Goal: Task Accomplishment & Management: Use online tool/utility

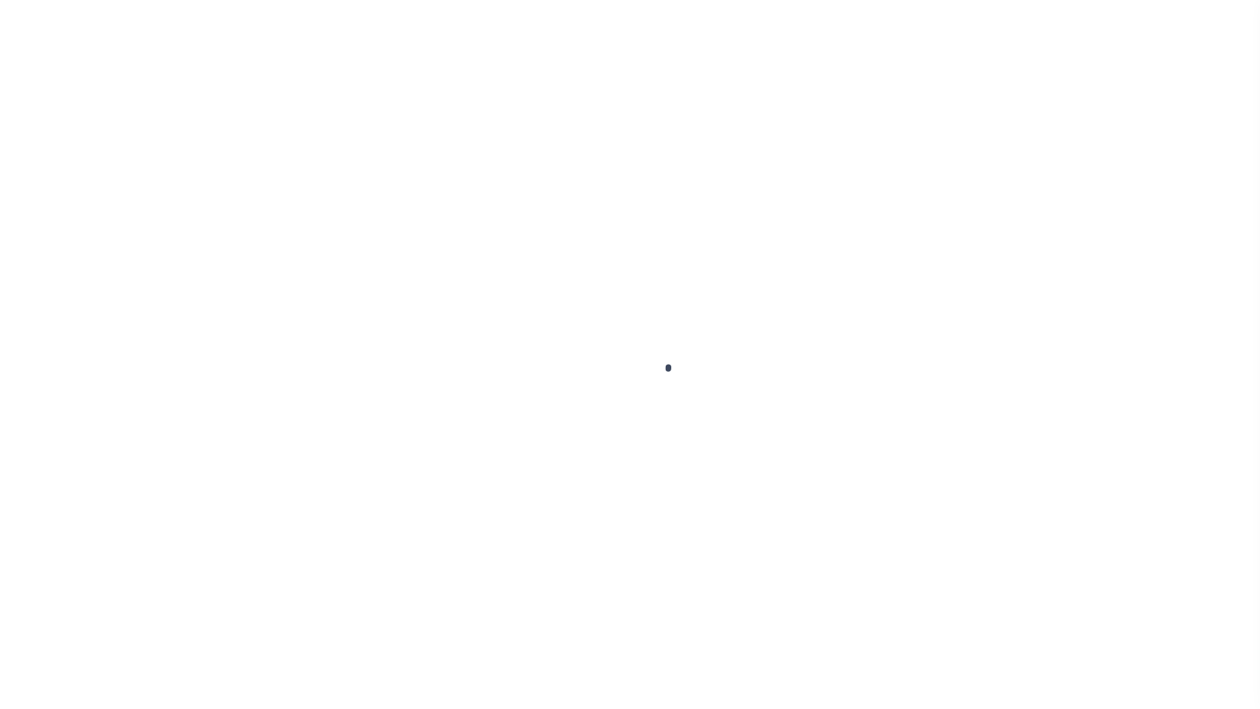
scroll to position [57, 0]
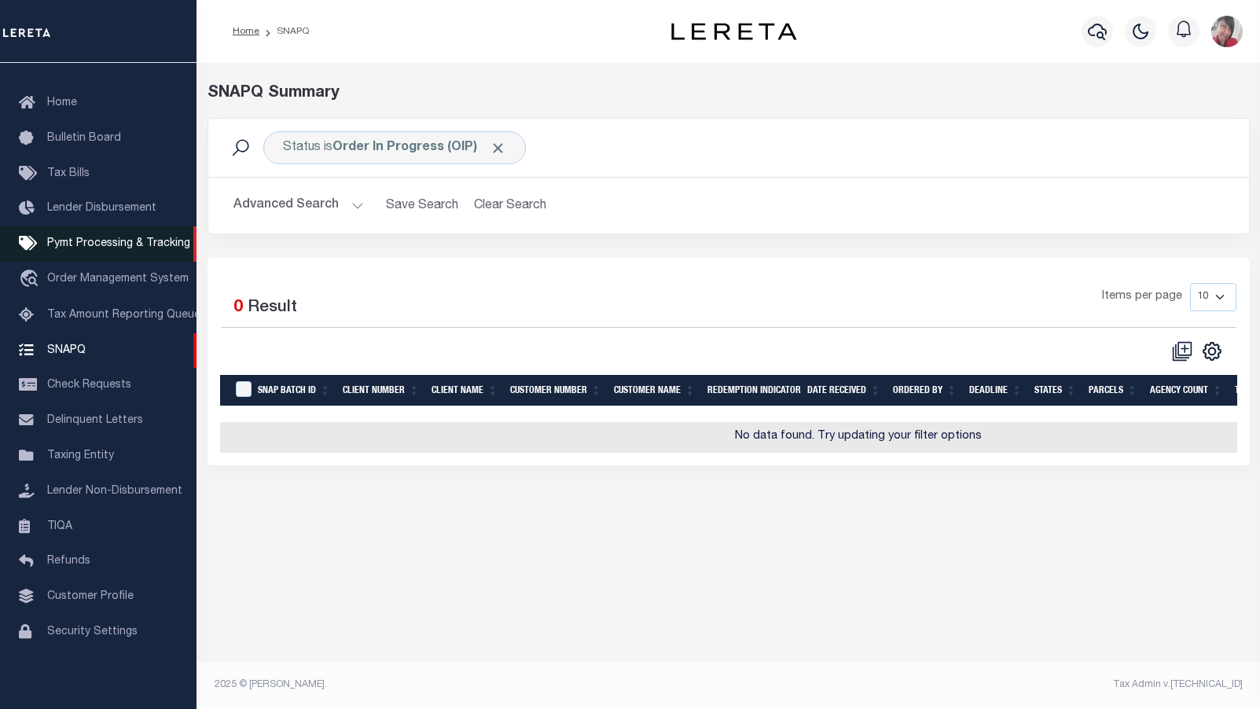
click at [117, 238] on span "Pymt Processing & Tracking" at bounding box center [118, 243] width 143 height 11
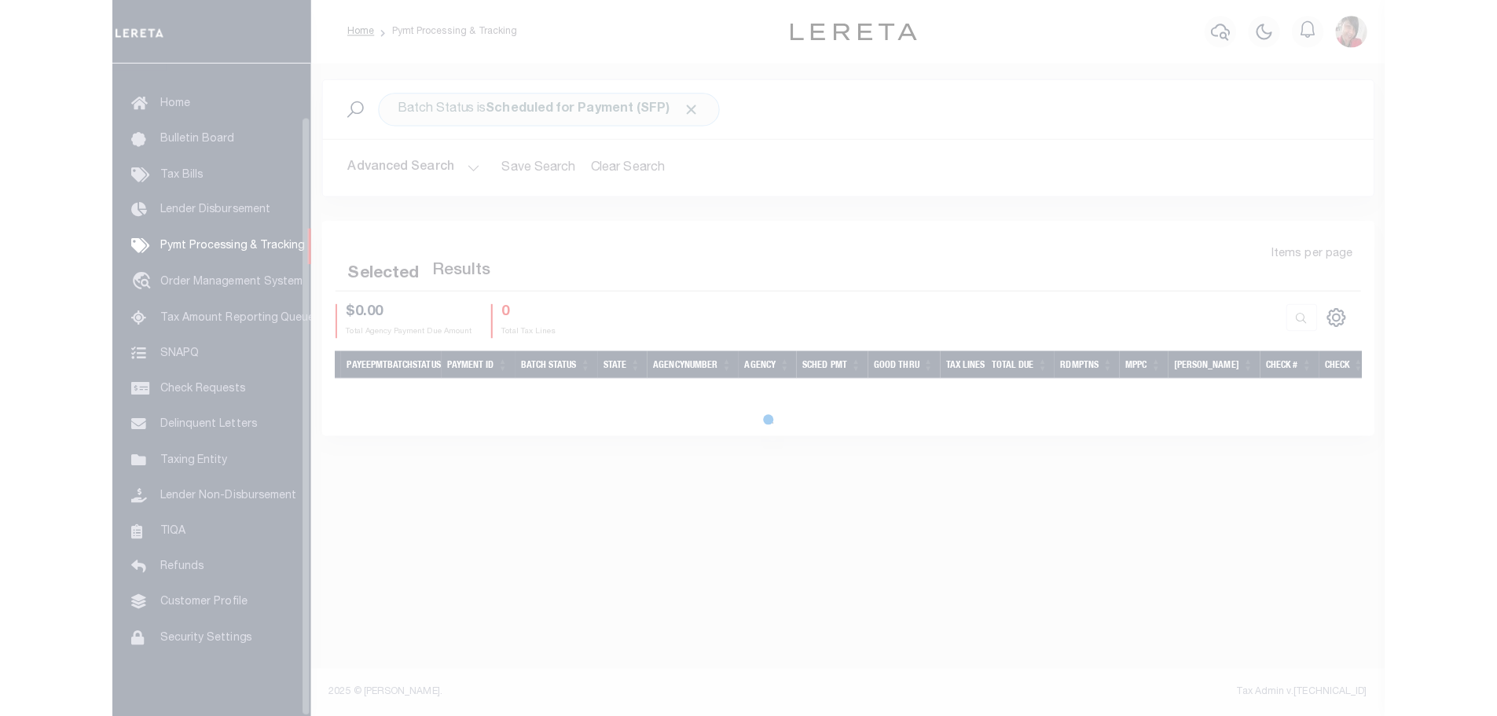
scroll to position [57, 0]
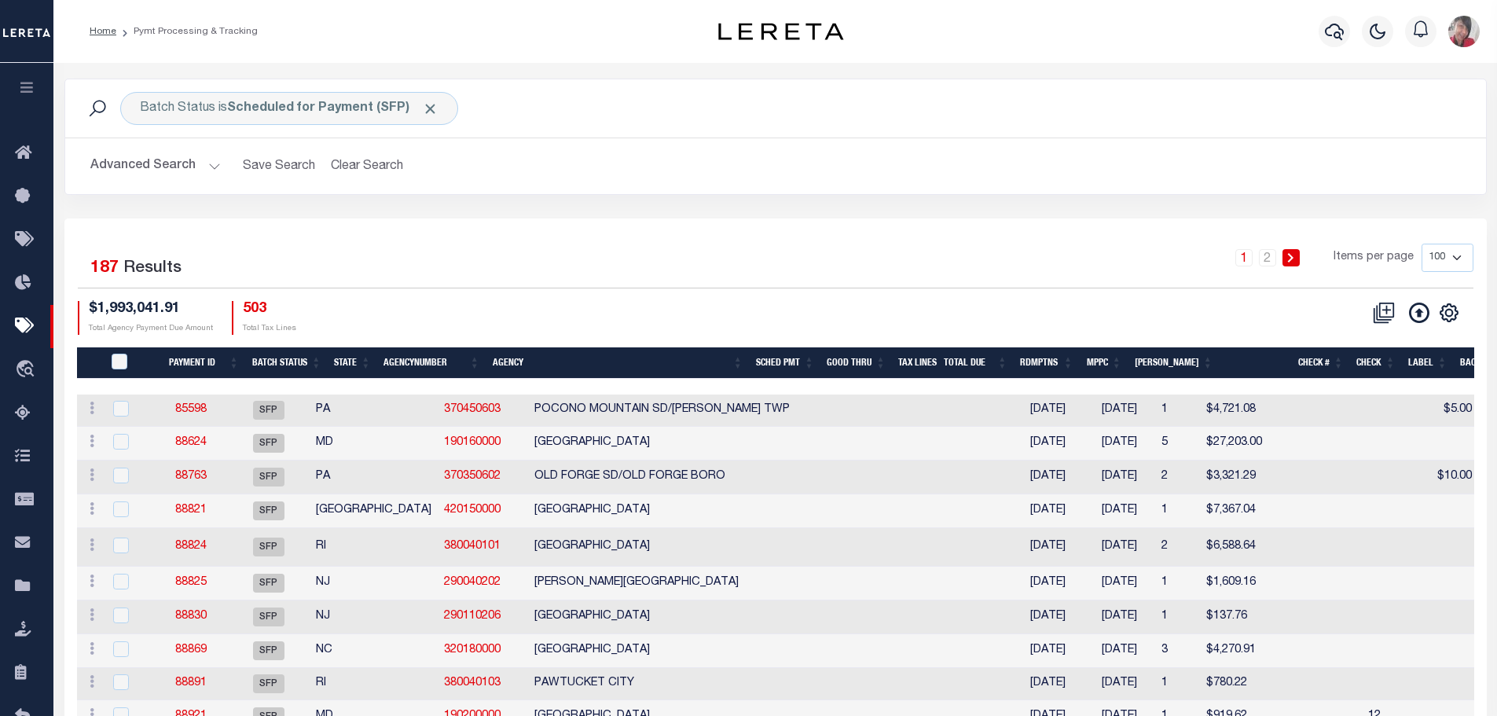
click at [1247, 261] on select "100 200 500 1000" at bounding box center [1448, 258] width 52 height 28
select select "1000"
click at [1247, 244] on select "100 200 500 1000" at bounding box center [1448, 258] width 52 height 28
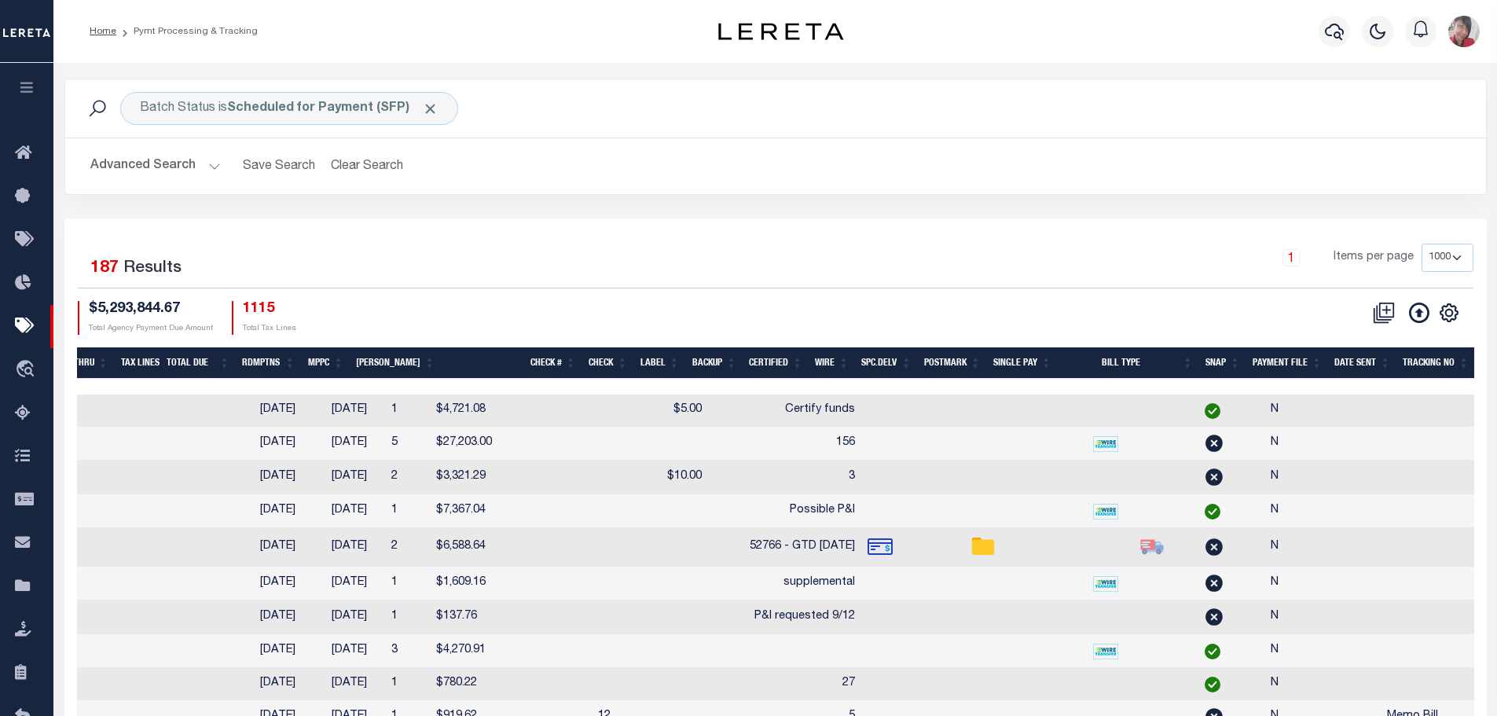
scroll to position [0, 0]
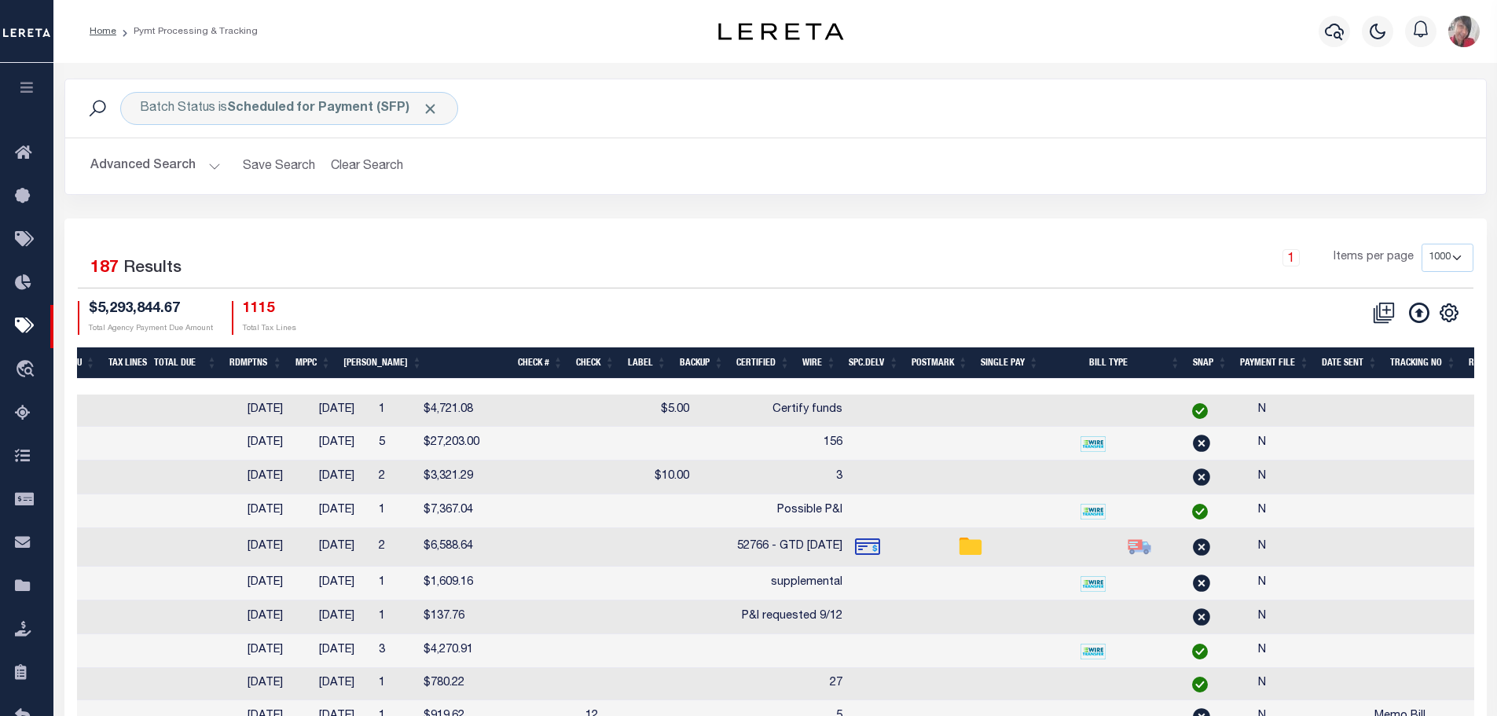
click at [1213, 358] on th "SNAP" at bounding box center [1210, 363] width 47 height 32
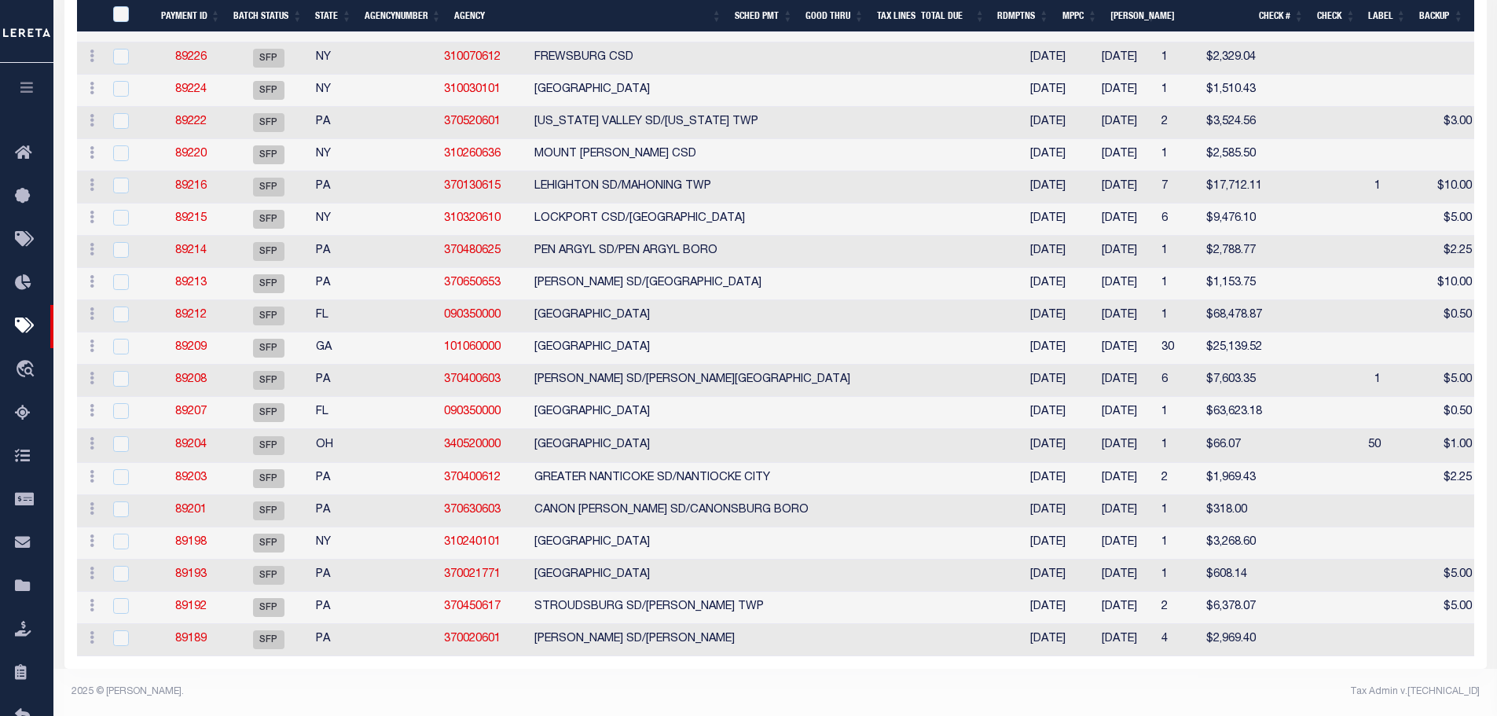
scroll to position [5694, 0]
